Goal: Task Accomplishment & Management: Use online tool/utility

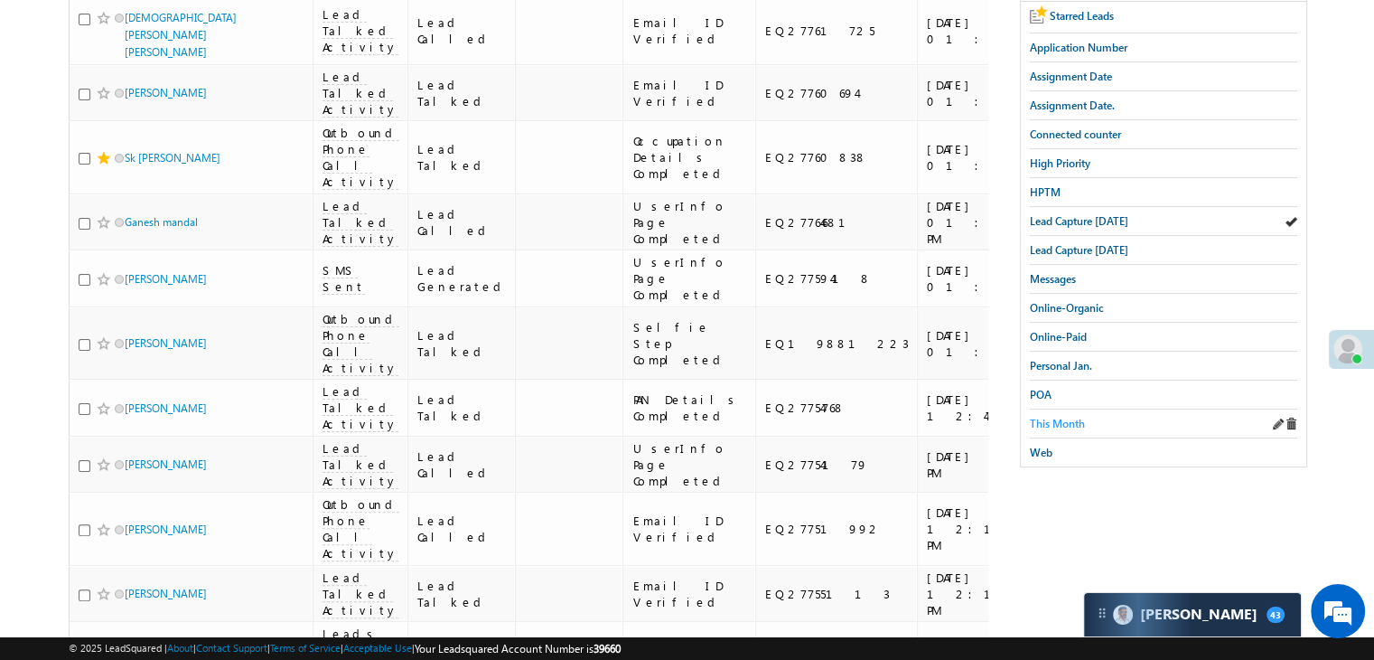
click at [1070, 419] on span "This Month" at bounding box center [1057, 424] width 55 height 14
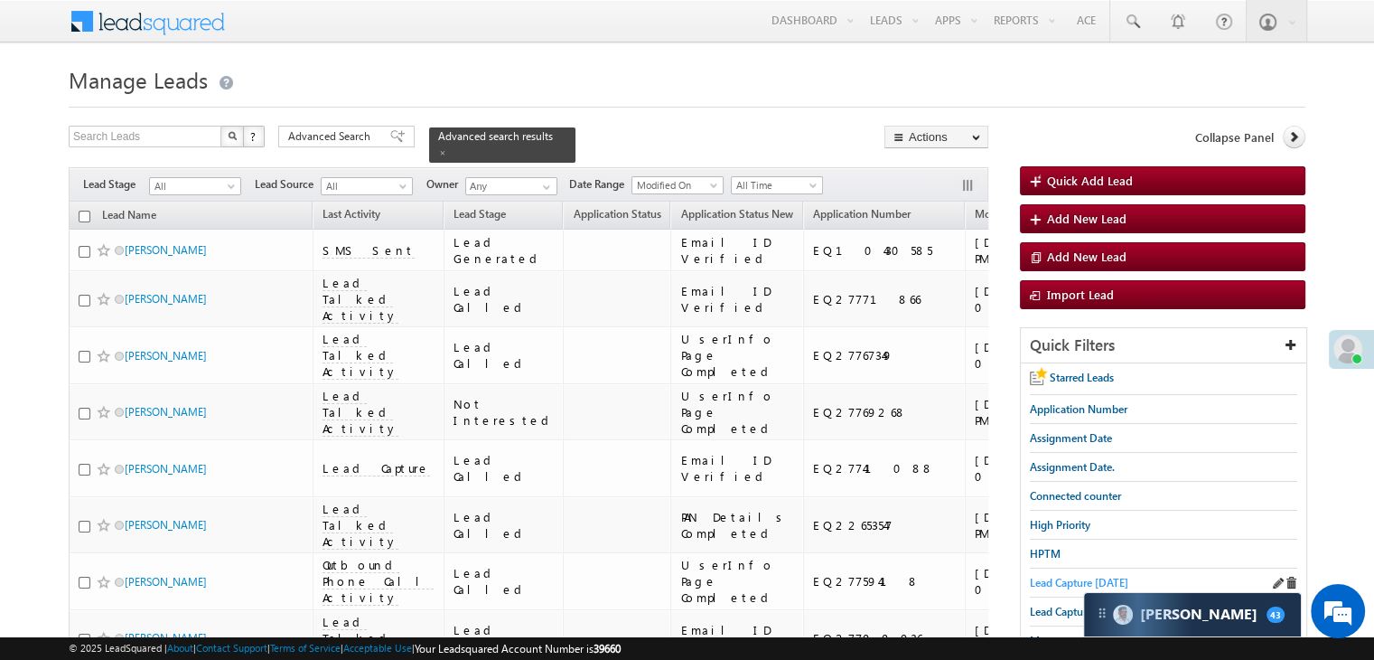
click at [1050, 579] on span "Lead Capture [DATE]" at bounding box center [1079, 583] width 98 height 14
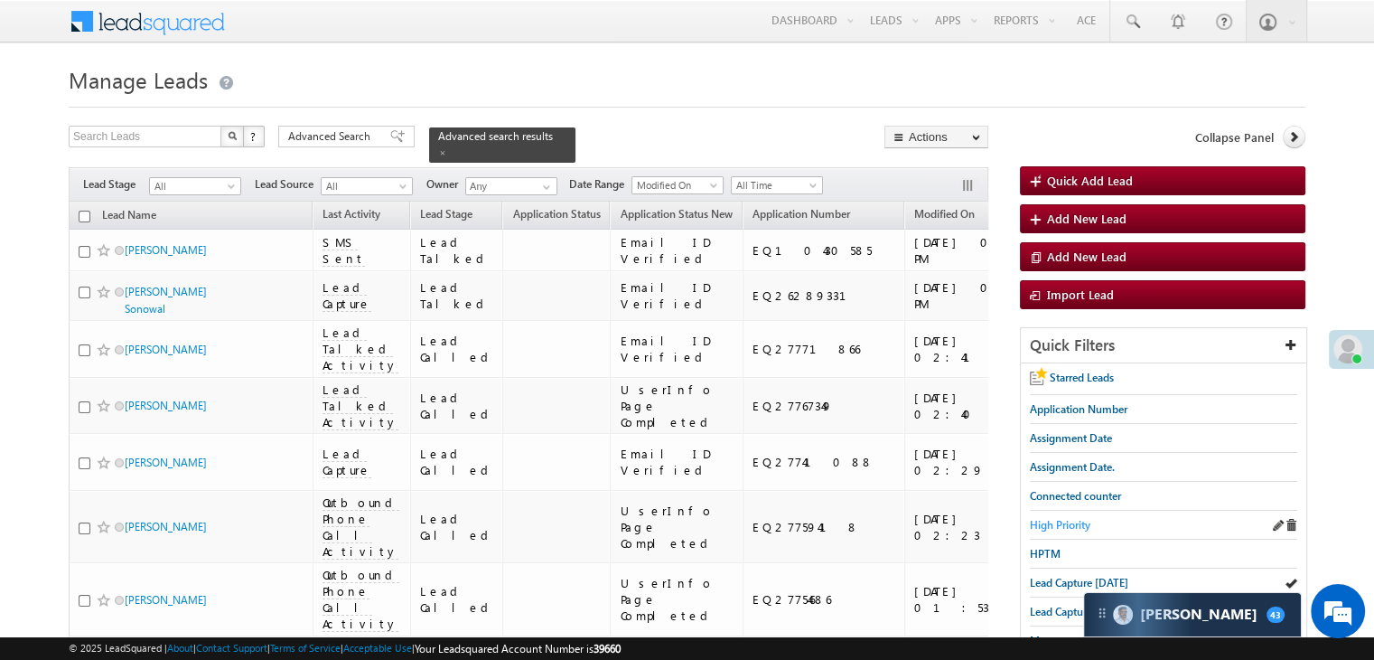
click at [1072, 520] on span "High Priority" at bounding box center [1060, 525] width 61 height 14
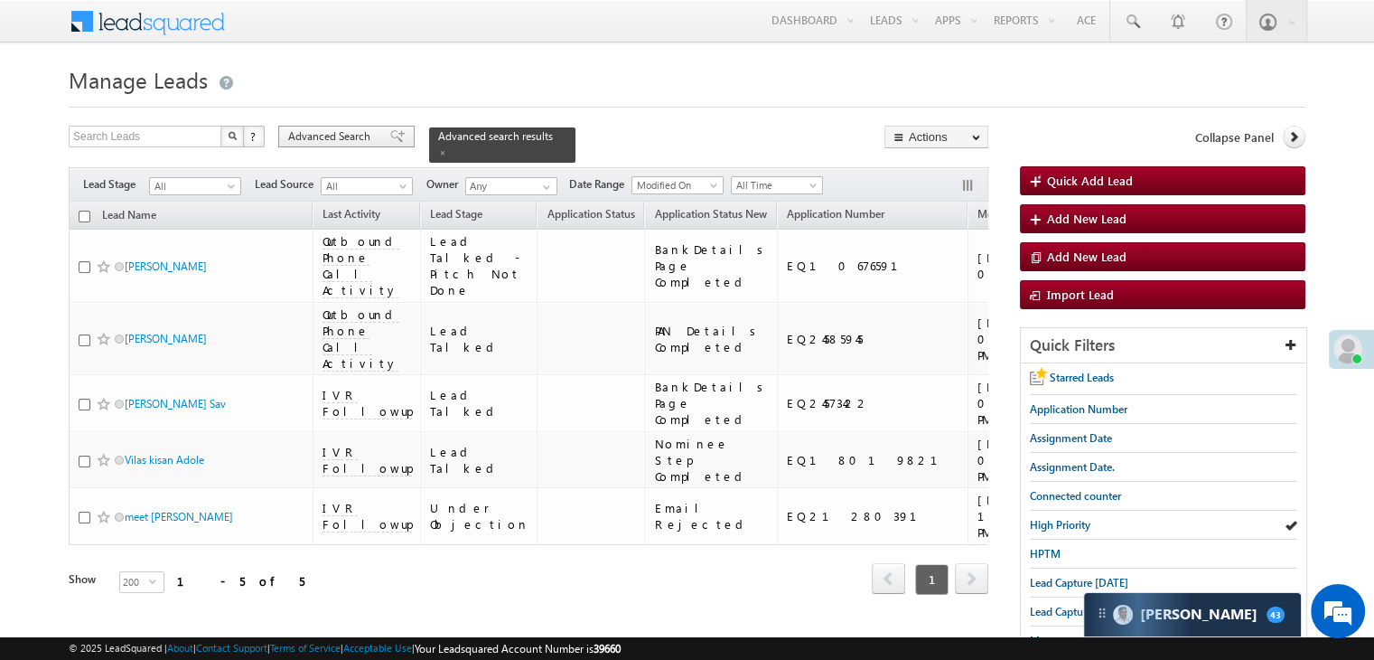
click at [390, 136] on span at bounding box center [397, 136] width 14 height 13
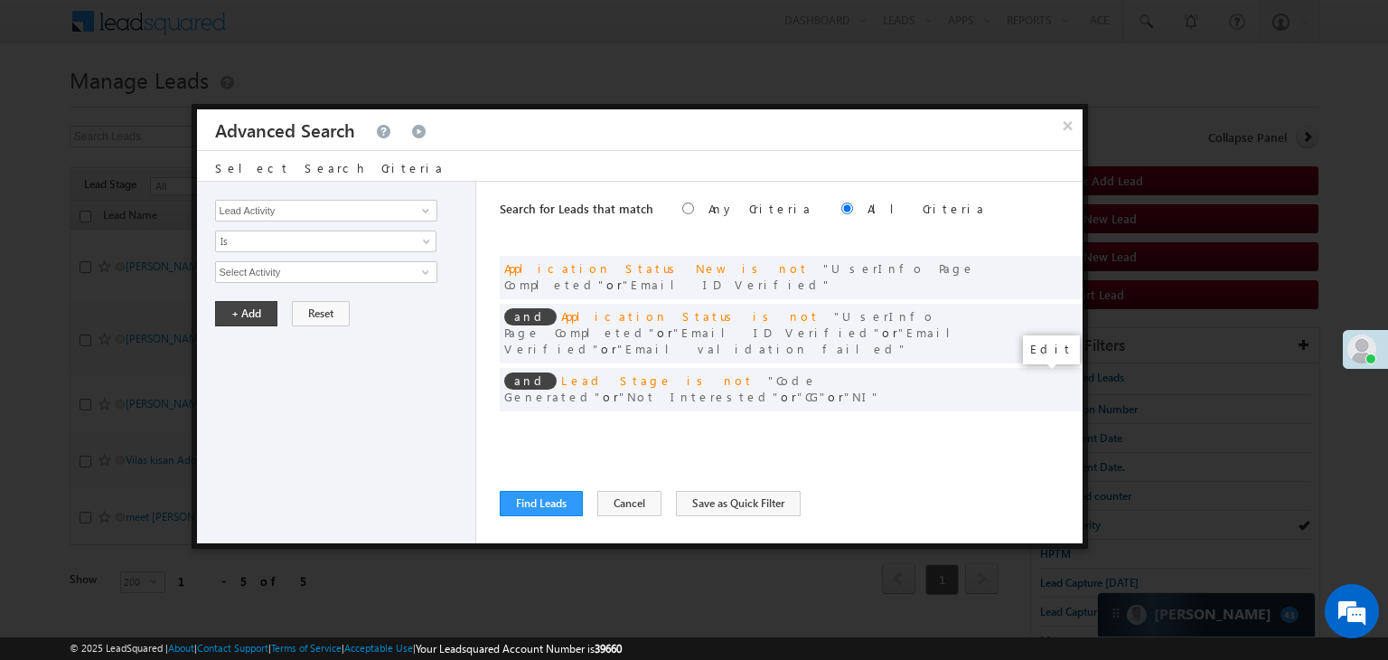
click at [1038, 420] on span at bounding box center [1040, 426] width 13 height 13
click at [305, 301] on input "[DATE]" at bounding box center [268, 303] width 106 height 23
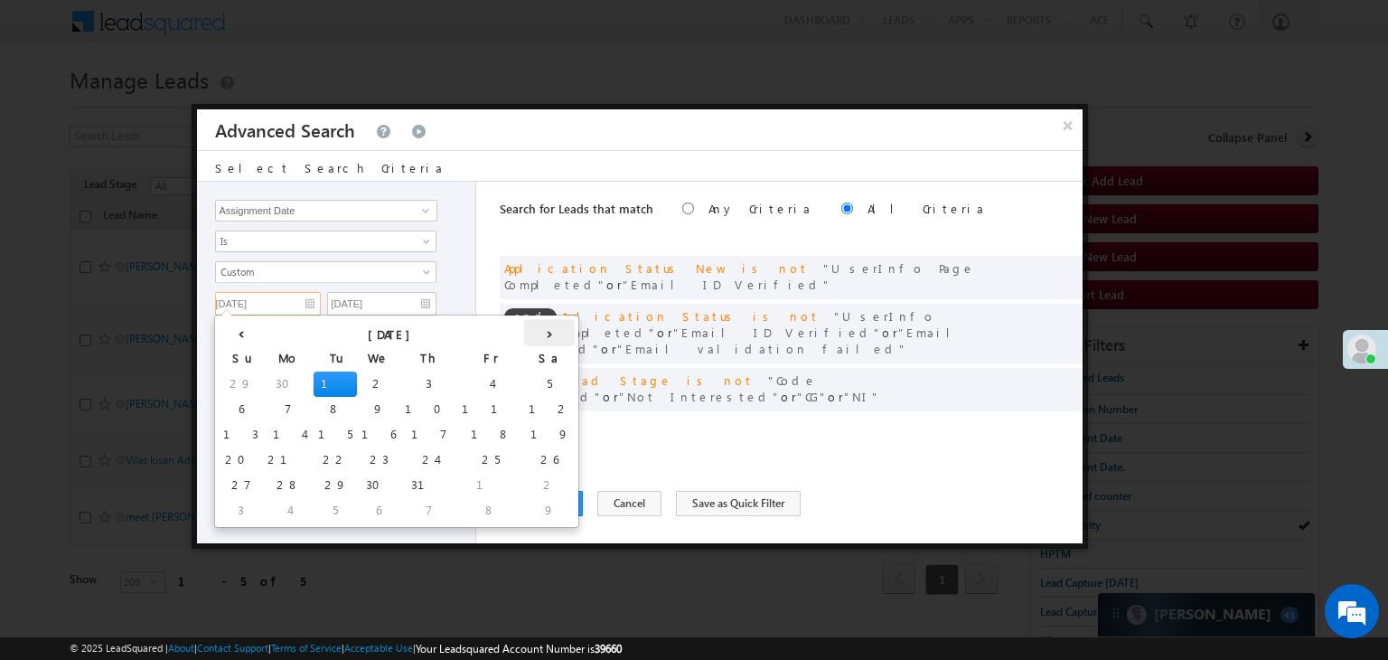
click at [524, 337] on th "›" at bounding box center [549, 332] width 51 height 27
click at [283, 274] on span "Custom" at bounding box center [314, 272] width 196 height 16
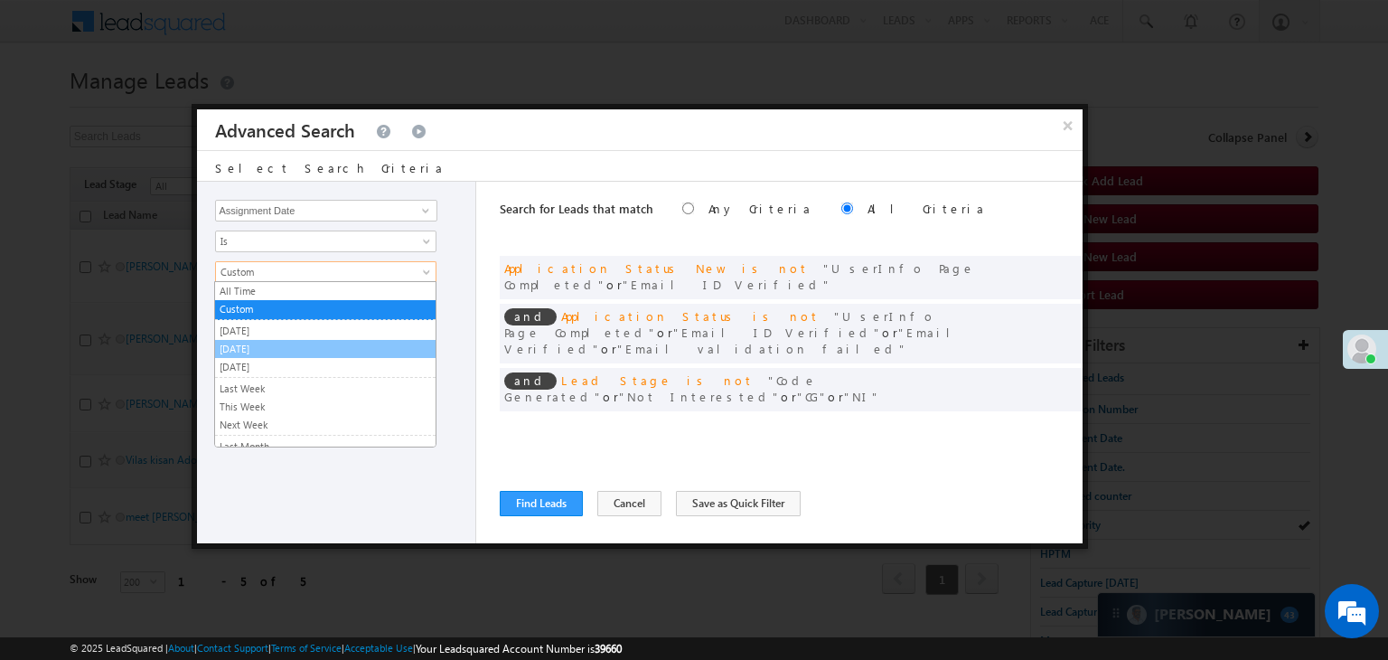
click at [267, 342] on link "[DATE]" at bounding box center [325, 349] width 220 height 16
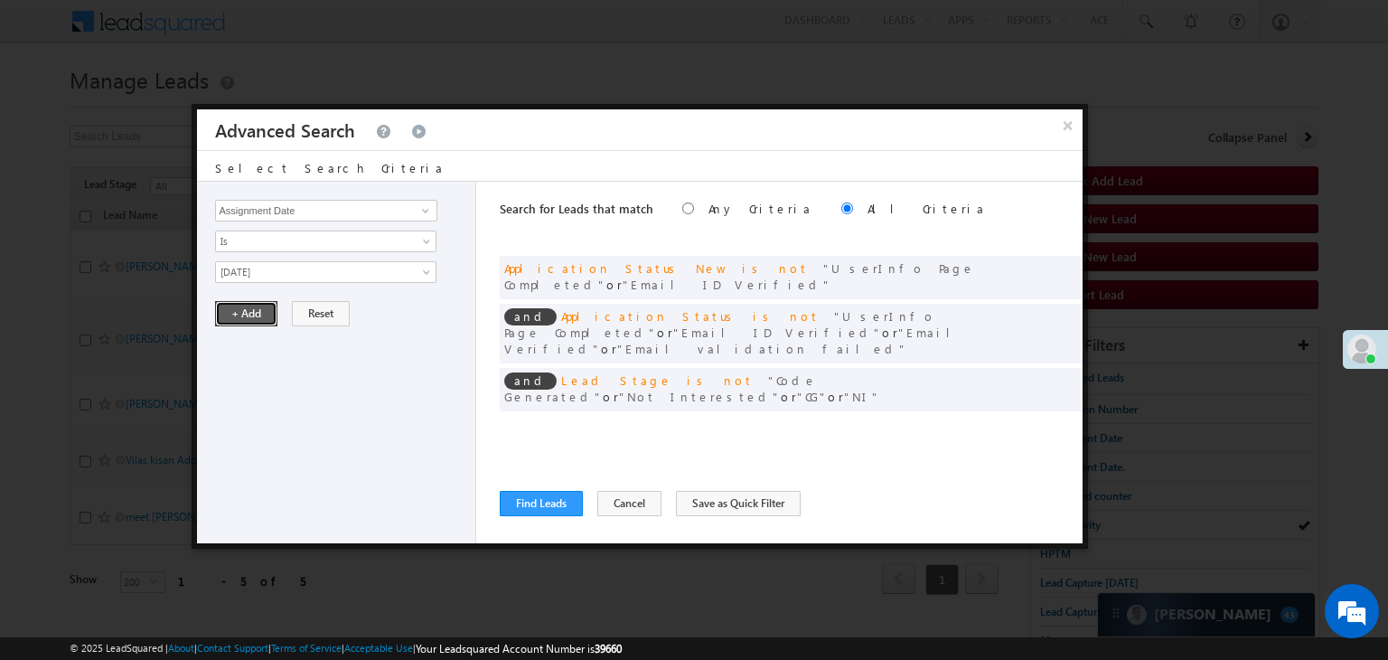
click at [251, 305] on button "+ Add" at bounding box center [246, 313] width 62 height 25
click at [534, 487] on div "Search for Leads that match Any Criteria All Criteria Note that the current tri…" at bounding box center [791, 362] width 583 height 361
click at [538, 509] on button "Find Leads" at bounding box center [541, 503] width 83 height 25
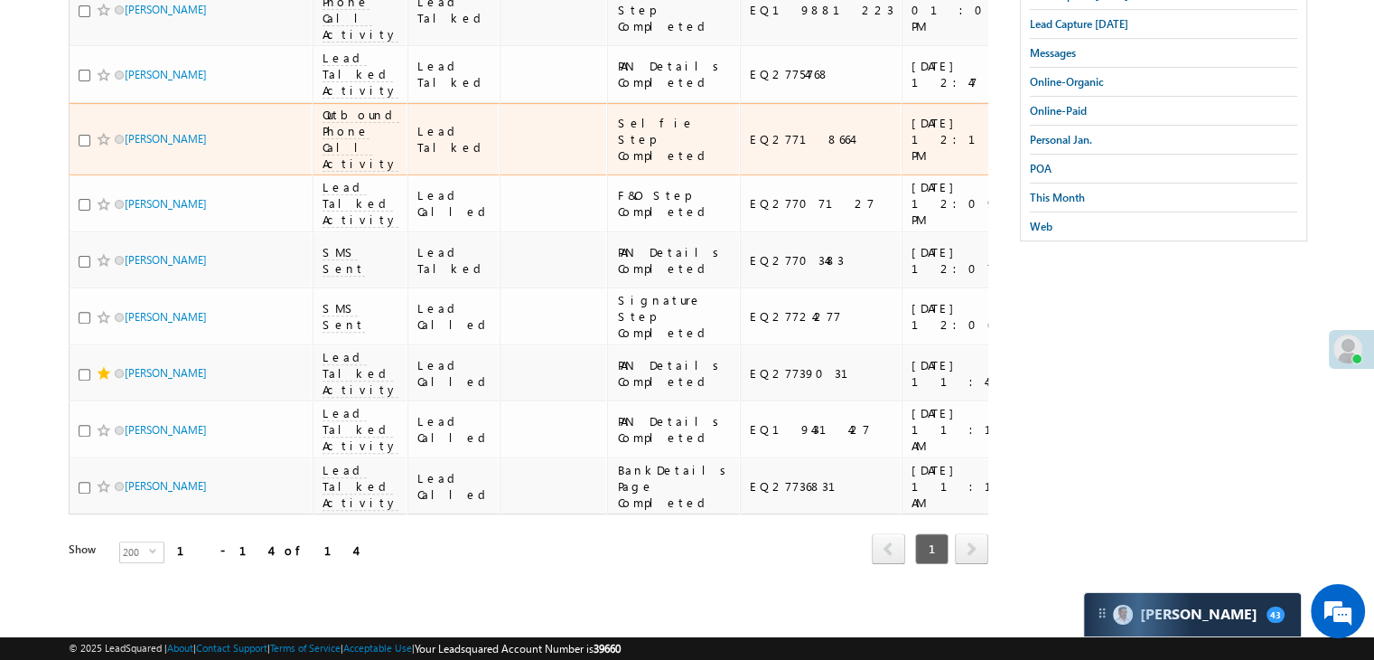
scroll to position [914, 0]
click at [1042, 123] on div "[URL][DOMAIN_NAME]" at bounding box center [1097, 139] width 110 height 33
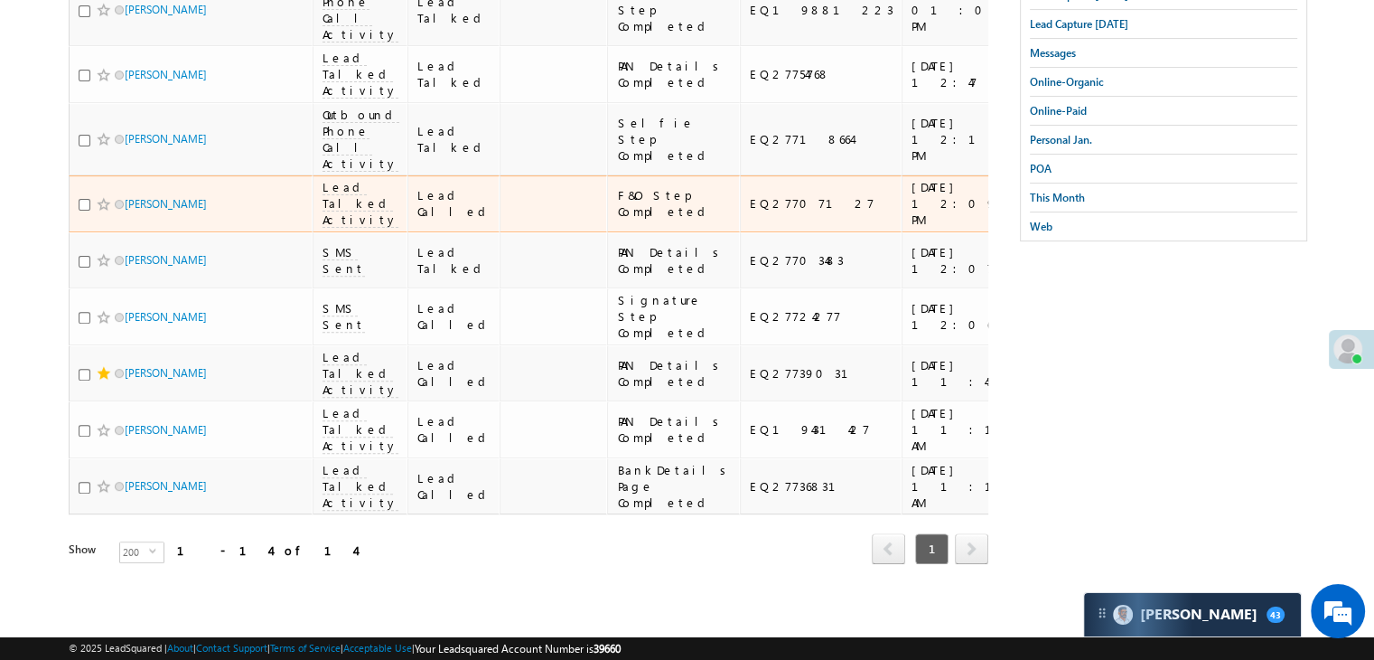
scroll to position [643, 0]
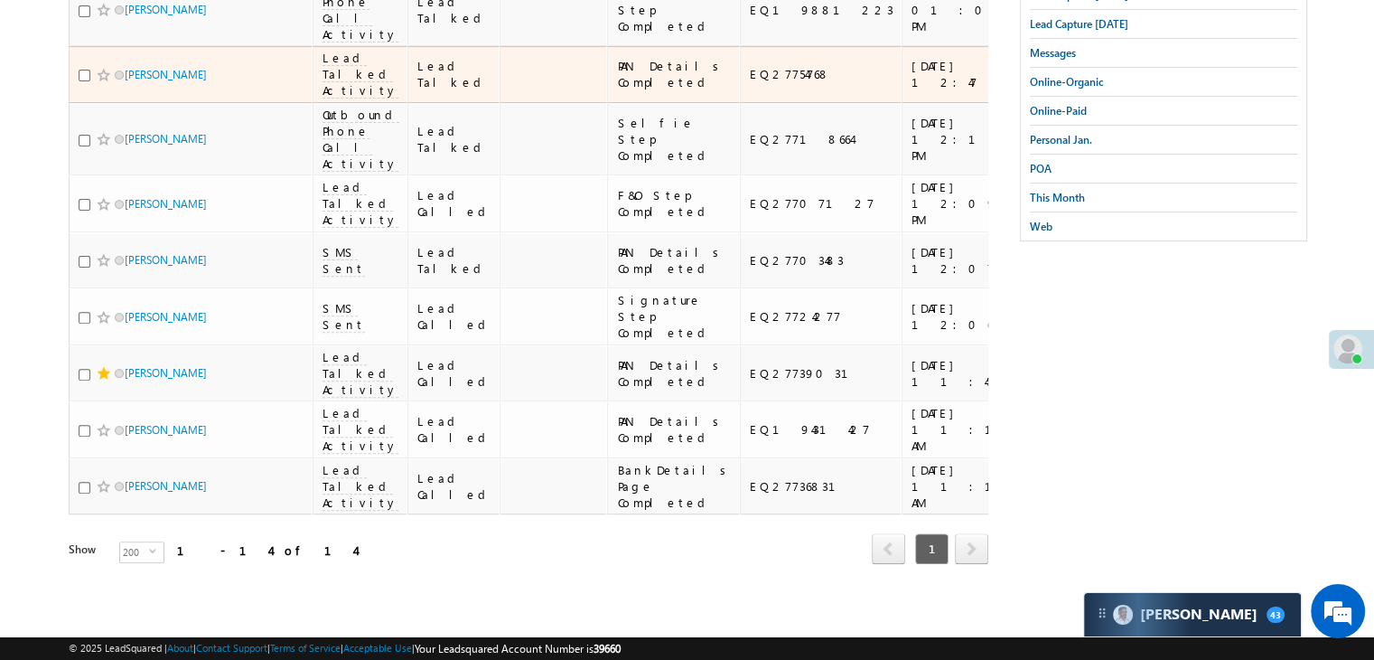
click at [1042, 90] on div "[URL][DOMAIN_NAME]" at bounding box center [1097, 74] width 110 height 33
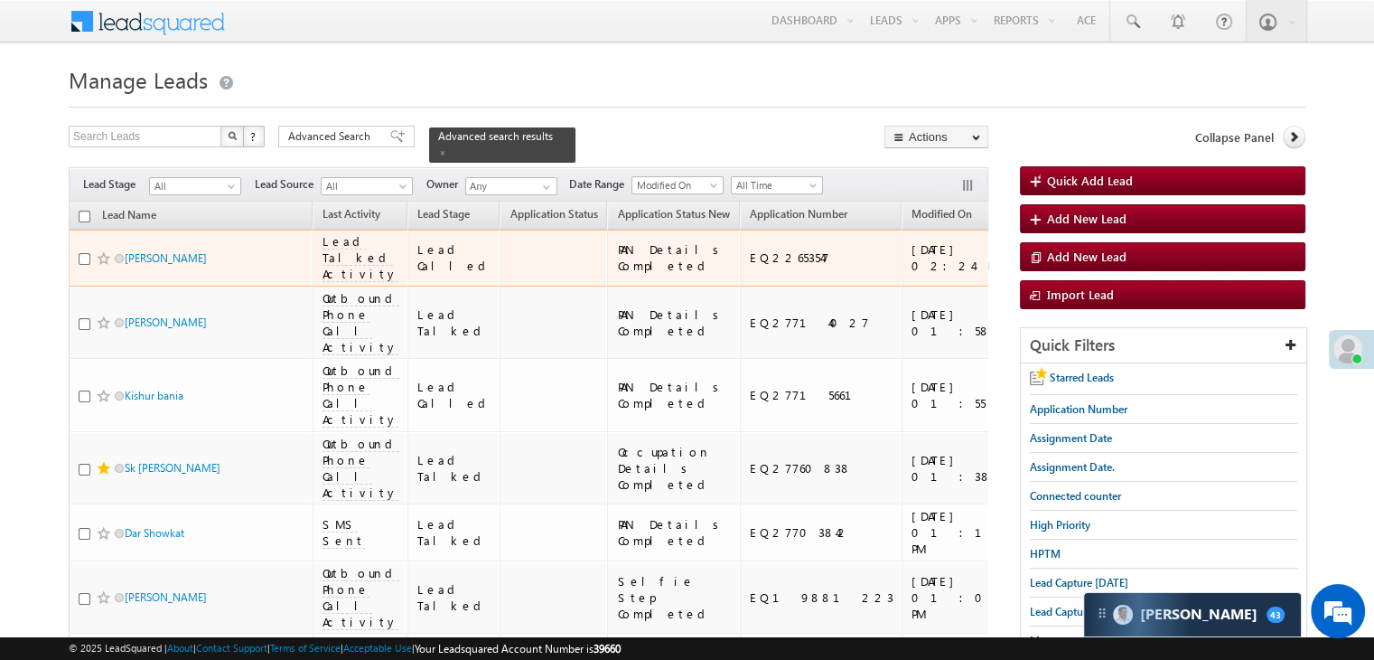
scroll to position [0, 0]
click at [1042, 274] on div "[URL][DOMAIN_NAME]" at bounding box center [1097, 257] width 110 height 33
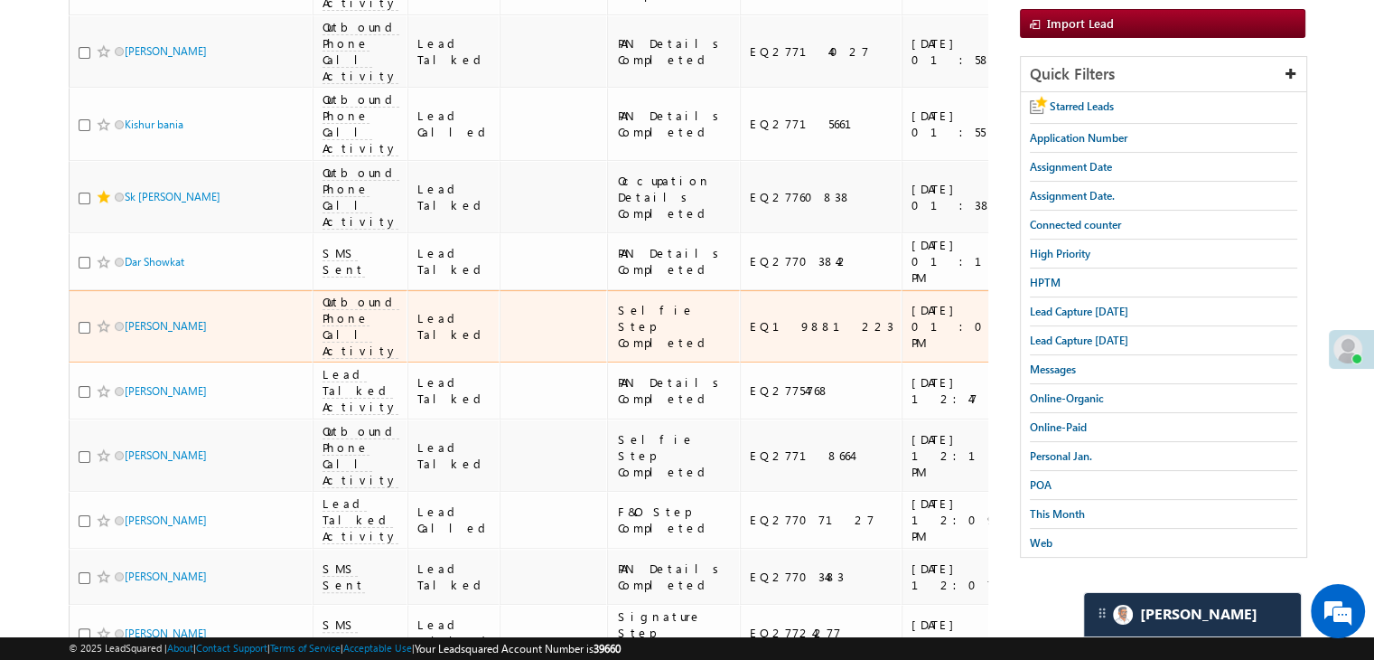
scroll to position [452, 0]
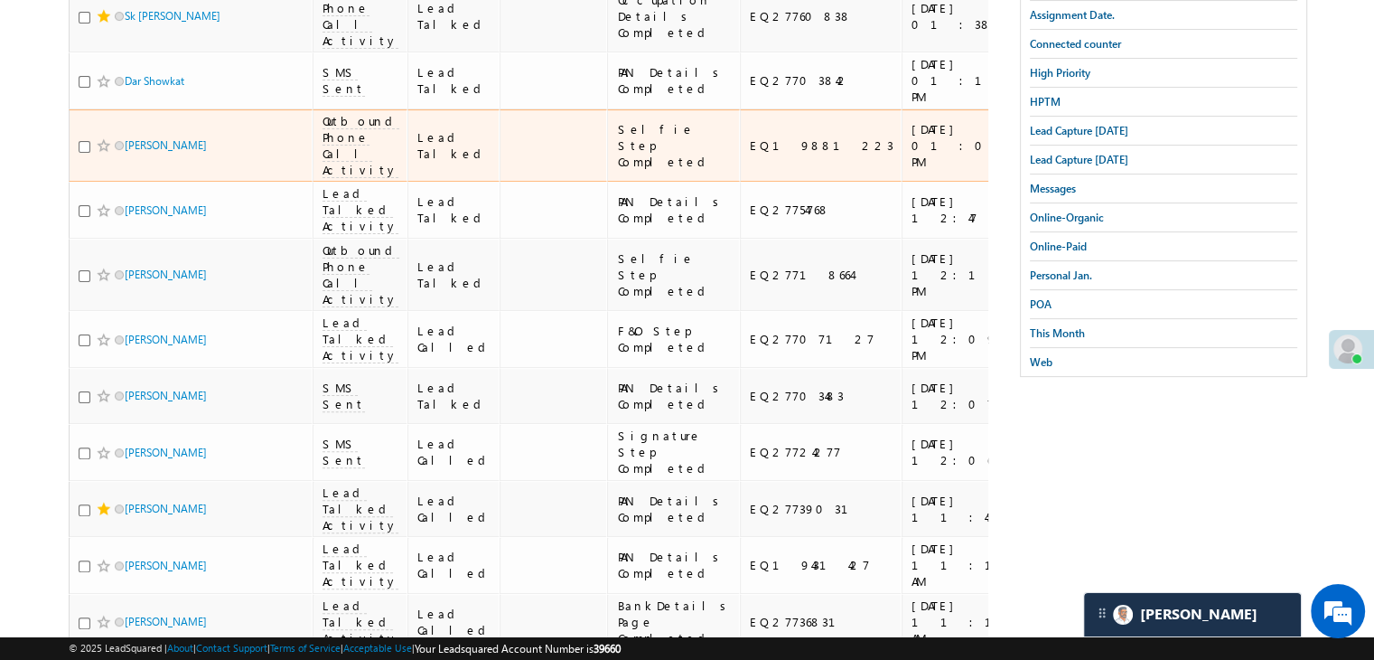
click at [1042, 162] on div "[URL][DOMAIN_NAME]" at bounding box center [1097, 145] width 110 height 33
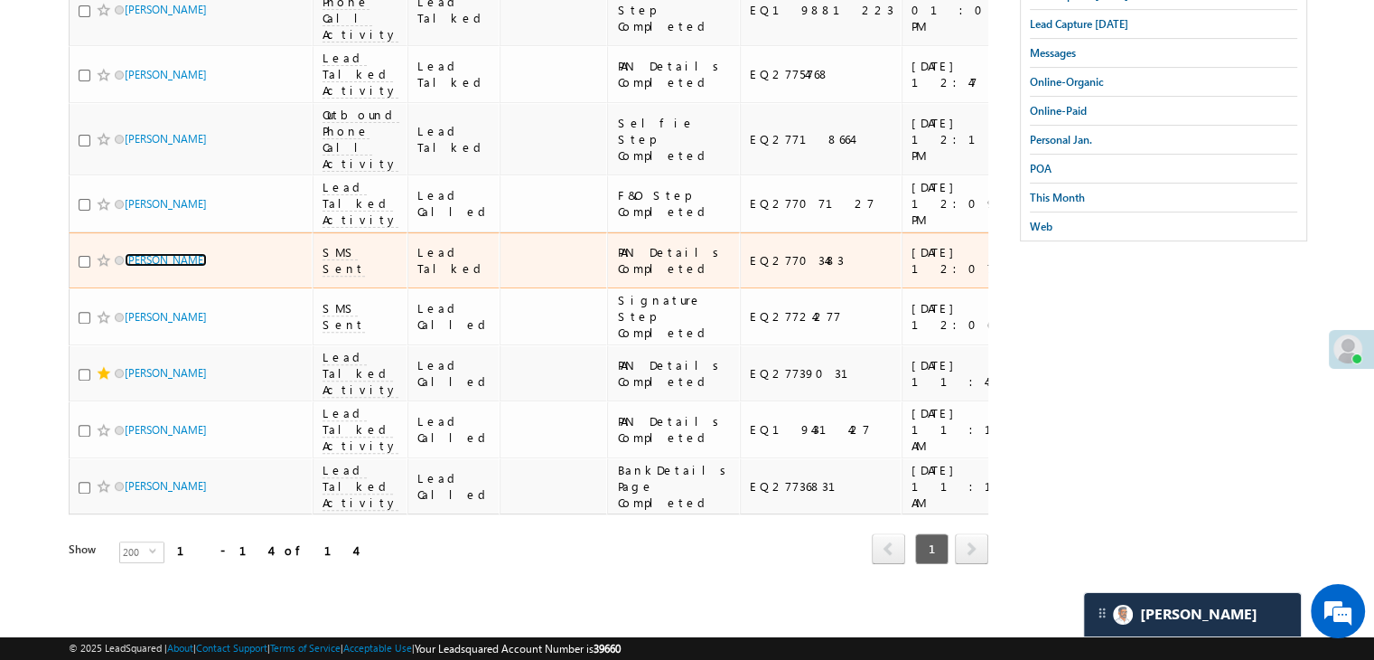
scroll to position [824, 0]
click at [1042, 276] on div "[URL][DOMAIN_NAME]" at bounding box center [1097, 260] width 110 height 33
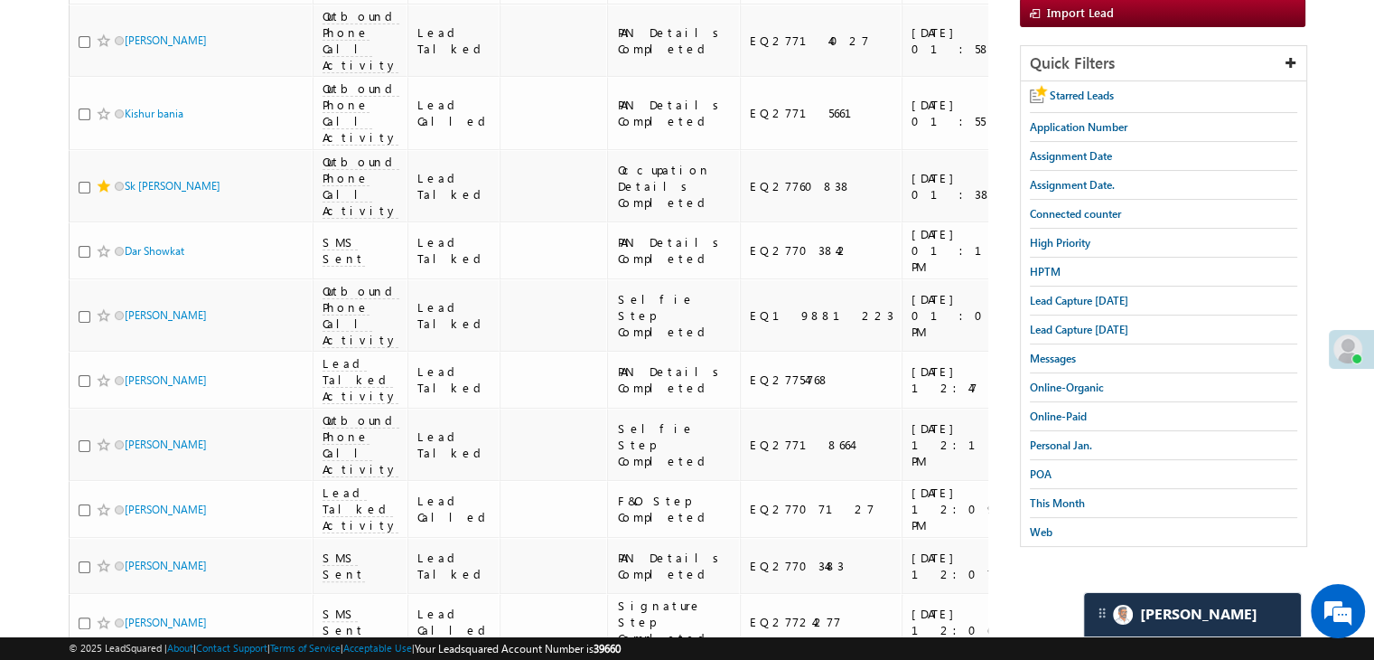
scroll to position [0, 0]
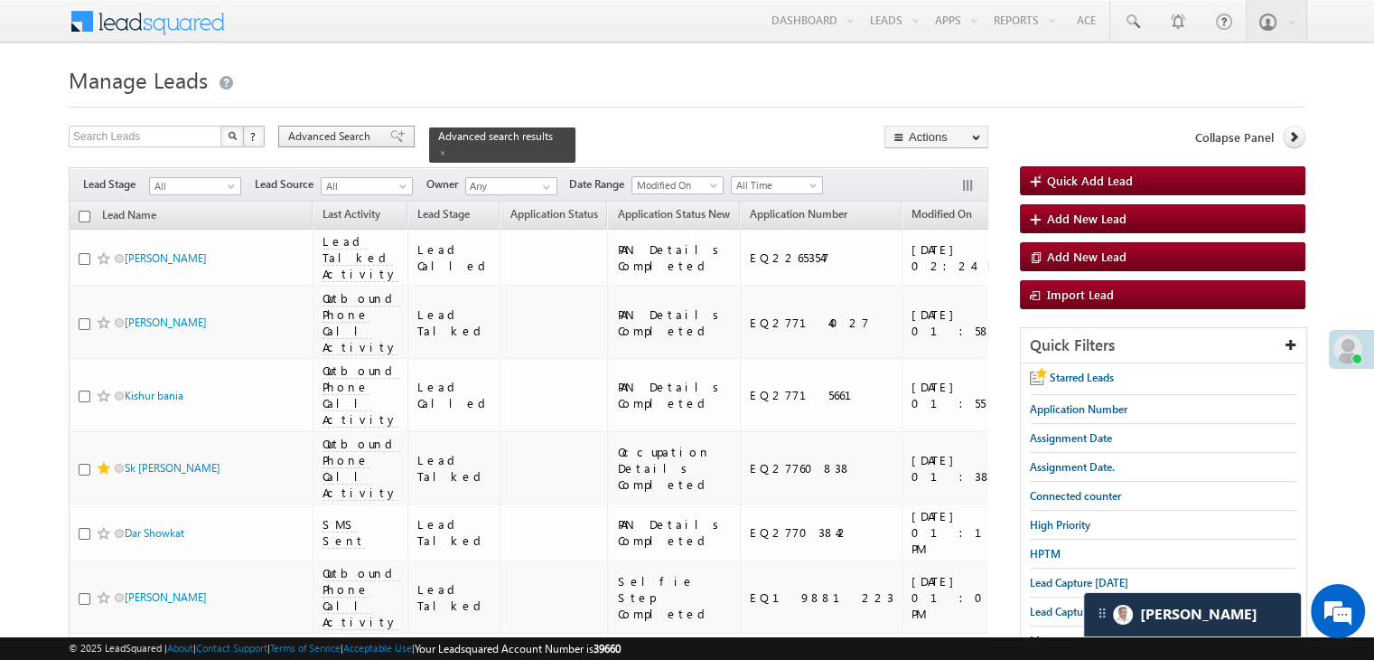
click at [346, 140] on span "Advanced Search" at bounding box center [332, 136] width 88 height 16
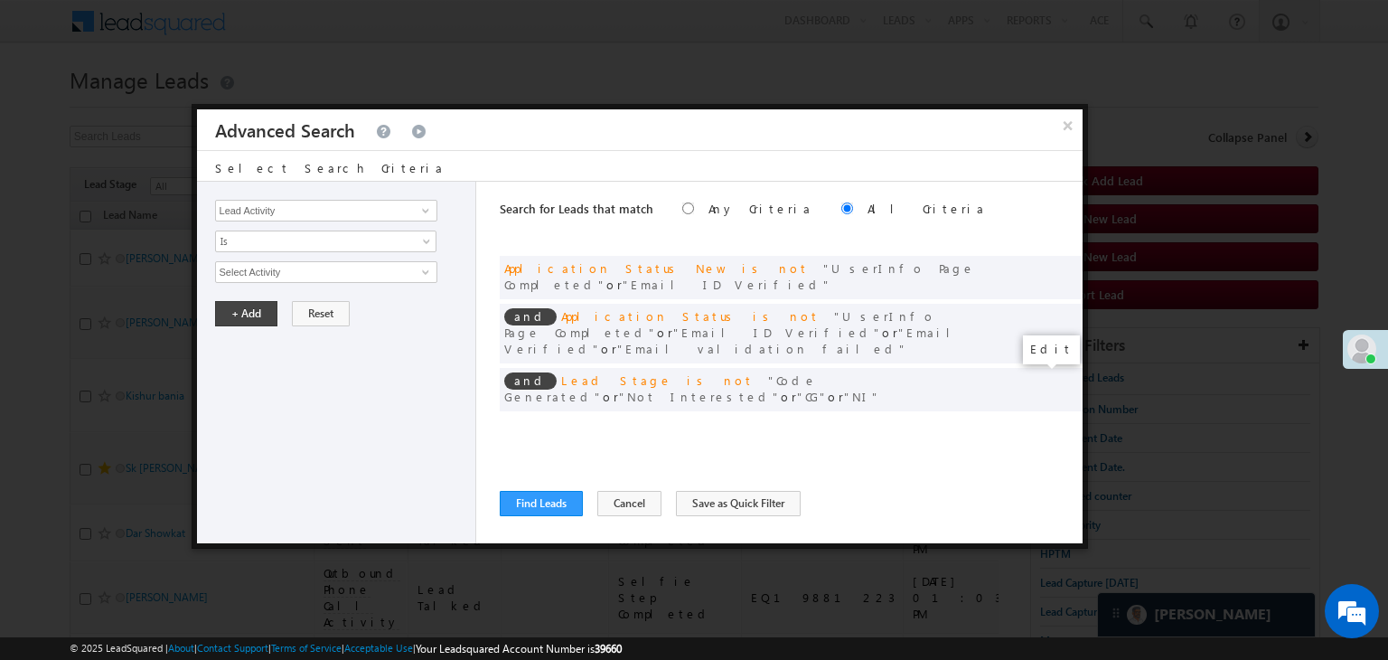
click at [1041, 420] on span at bounding box center [1040, 426] width 13 height 13
click at [300, 275] on span "[DATE]" at bounding box center [314, 272] width 196 height 16
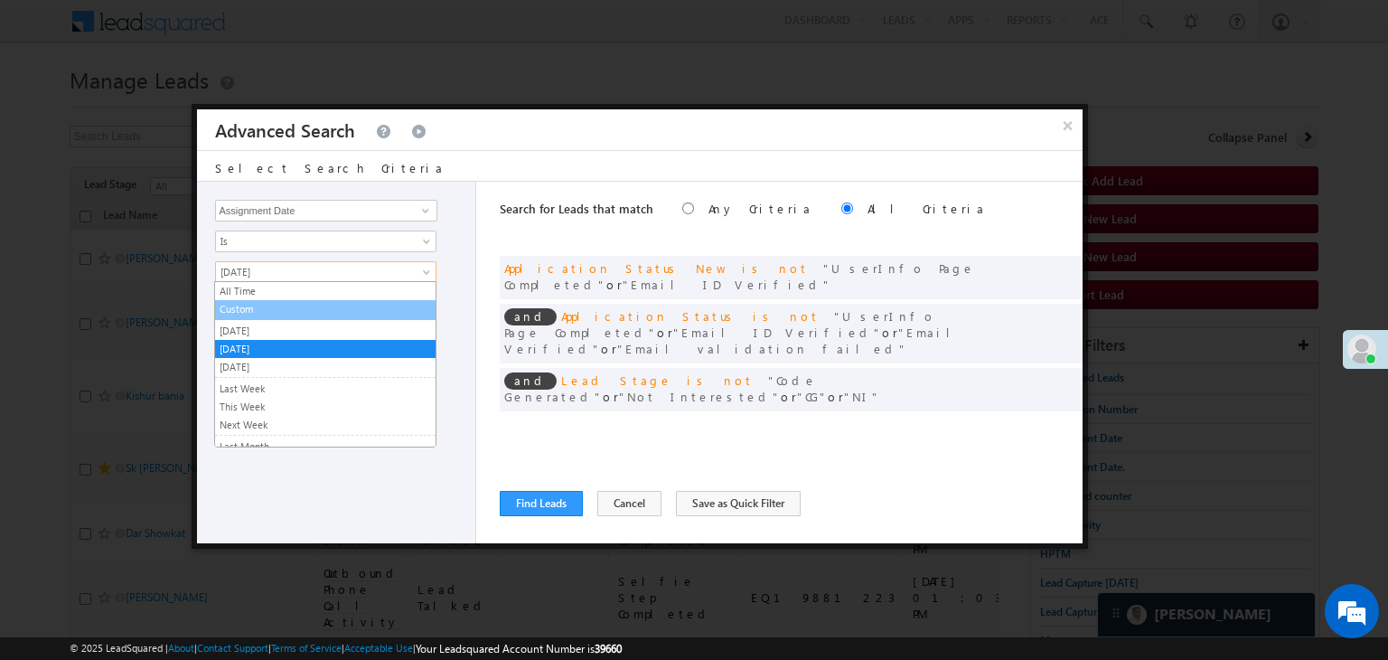
click at [285, 308] on link "Custom" at bounding box center [325, 309] width 220 height 16
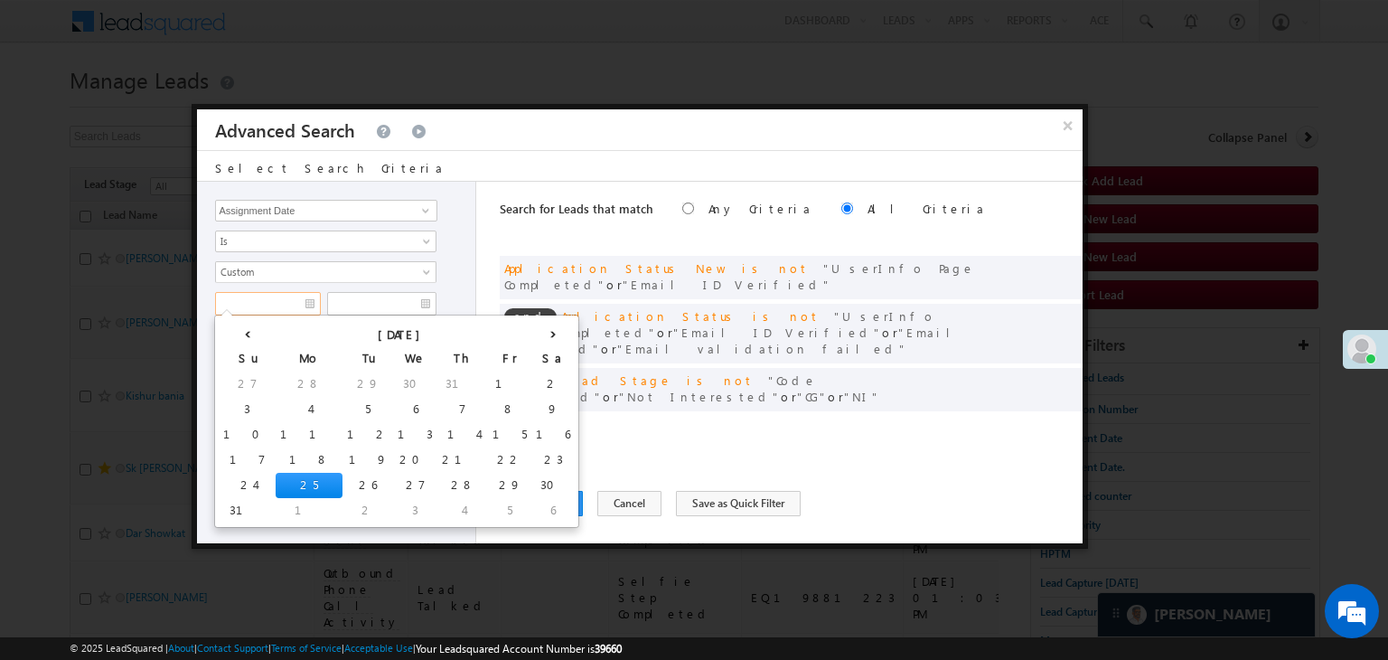
click at [303, 297] on input "text" at bounding box center [268, 303] width 106 height 23
click at [531, 453] on td "23" at bounding box center [552, 459] width 43 height 25
type input "[DATE]"
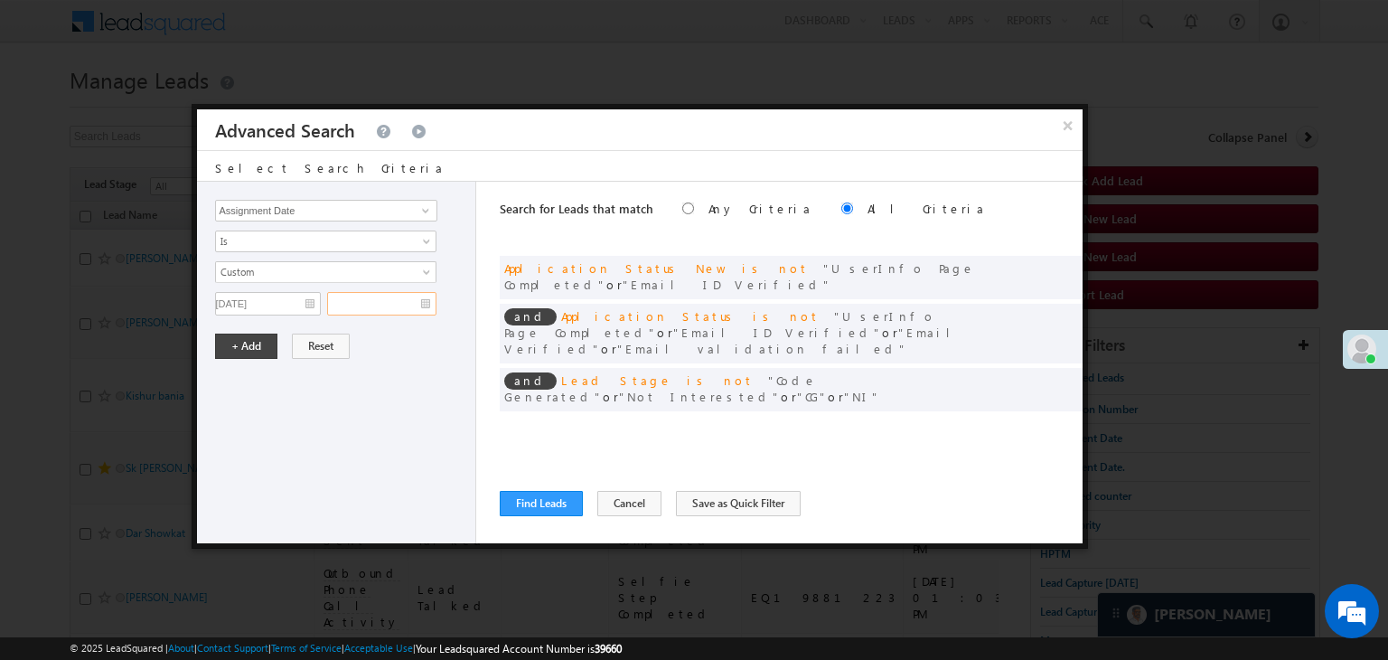
click at [402, 306] on input "text" at bounding box center [381, 303] width 109 height 23
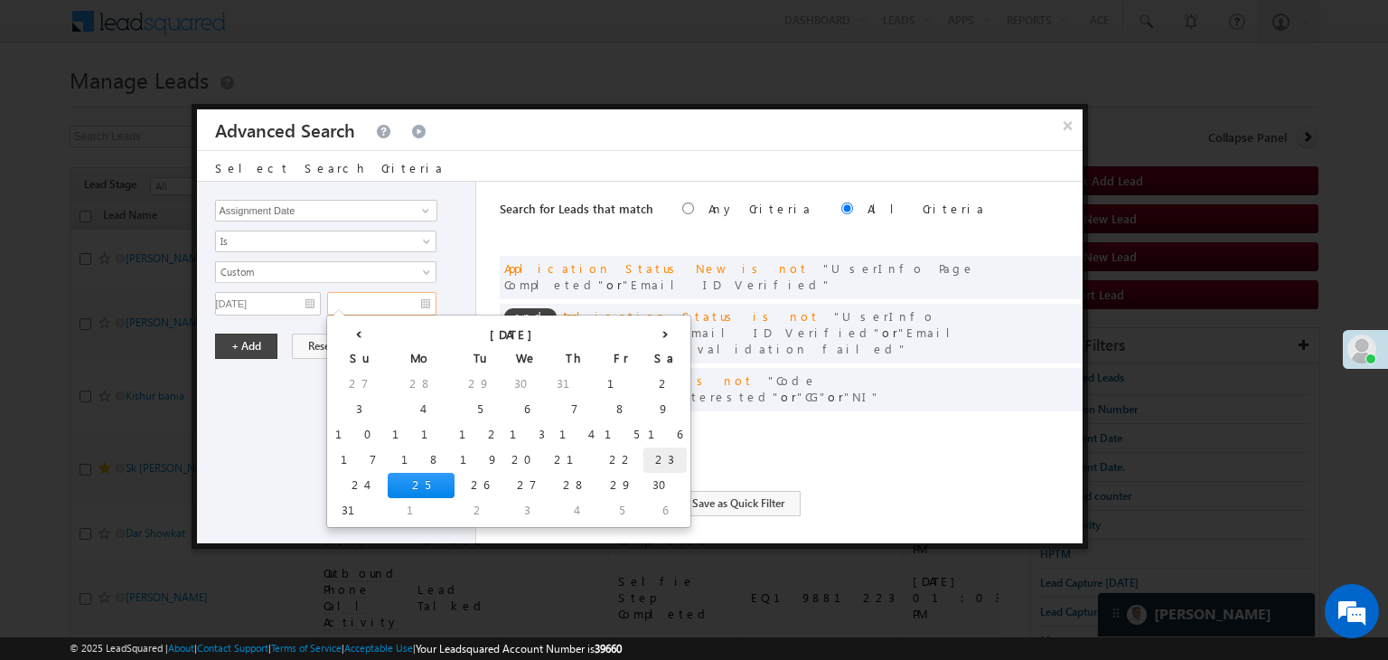
click at [643, 456] on td "23" at bounding box center [664, 459] width 43 height 25
type input "[DATE]"
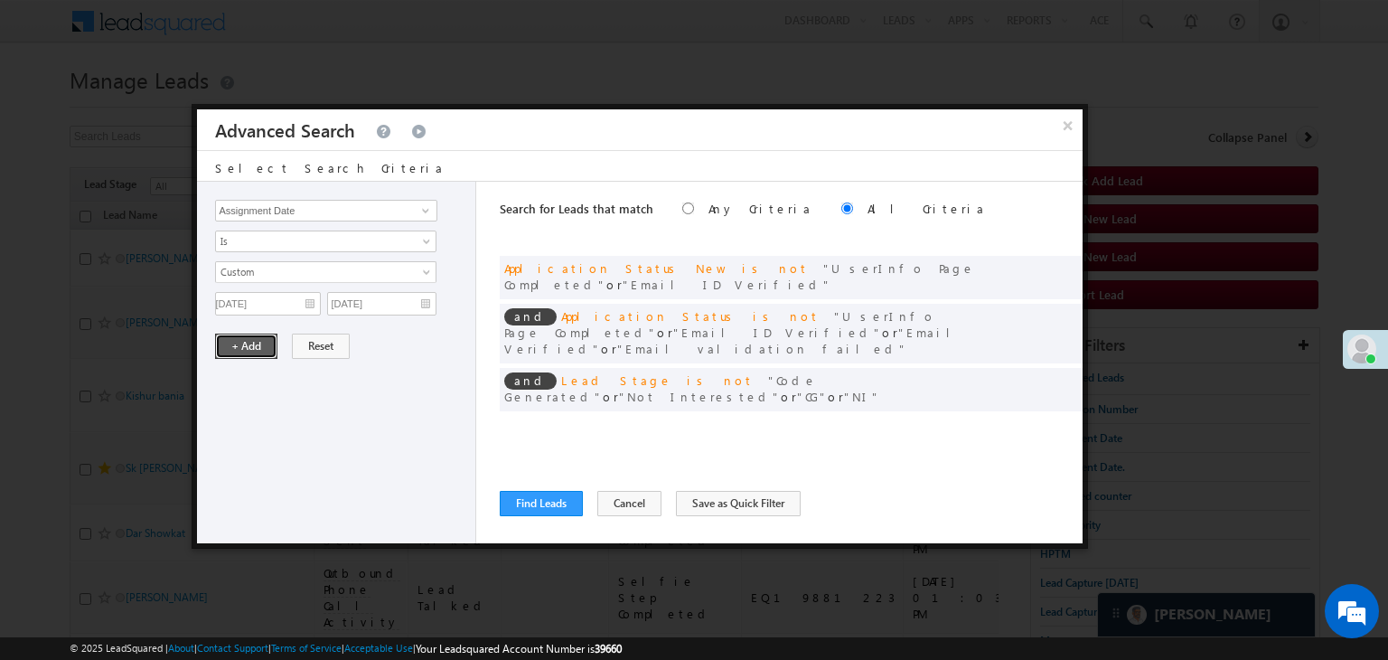
click at [236, 342] on button "+ Add" at bounding box center [246, 345] width 62 height 25
click at [532, 507] on button "Find Leads" at bounding box center [541, 503] width 83 height 25
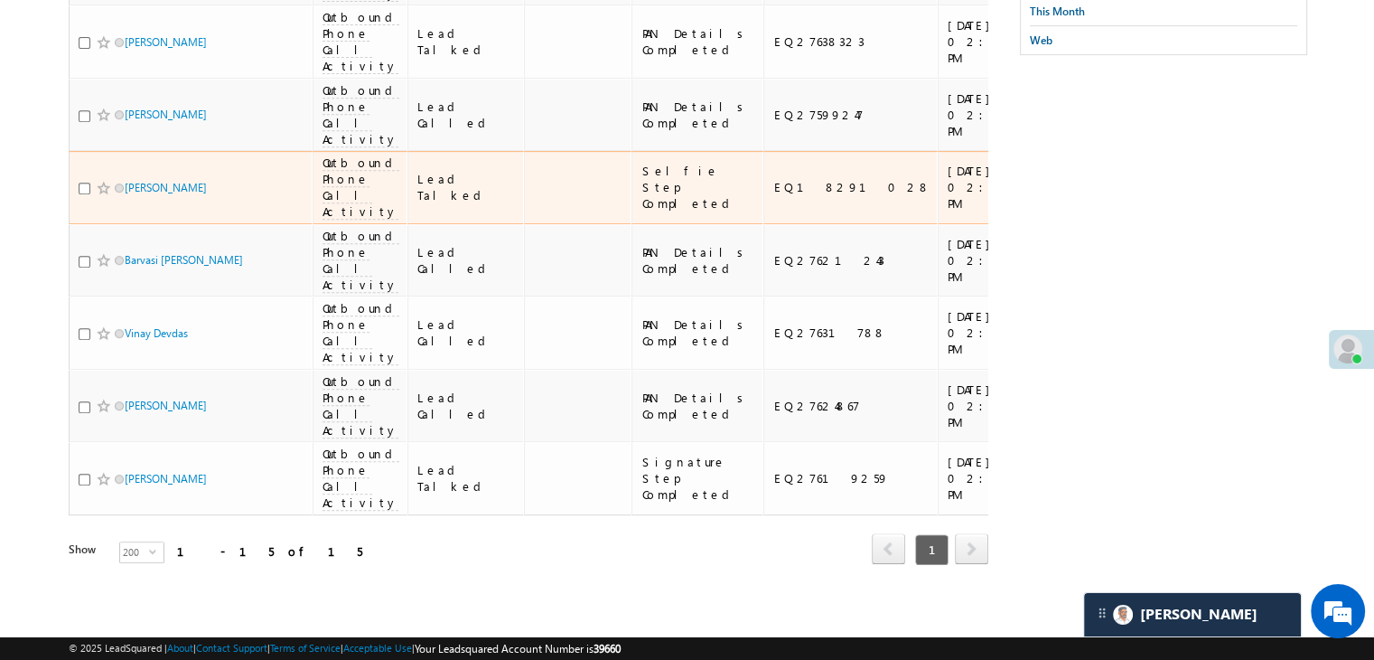
scroll to position [1019, 0]
